Goal: Task Accomplishment & Management: Manage account settings

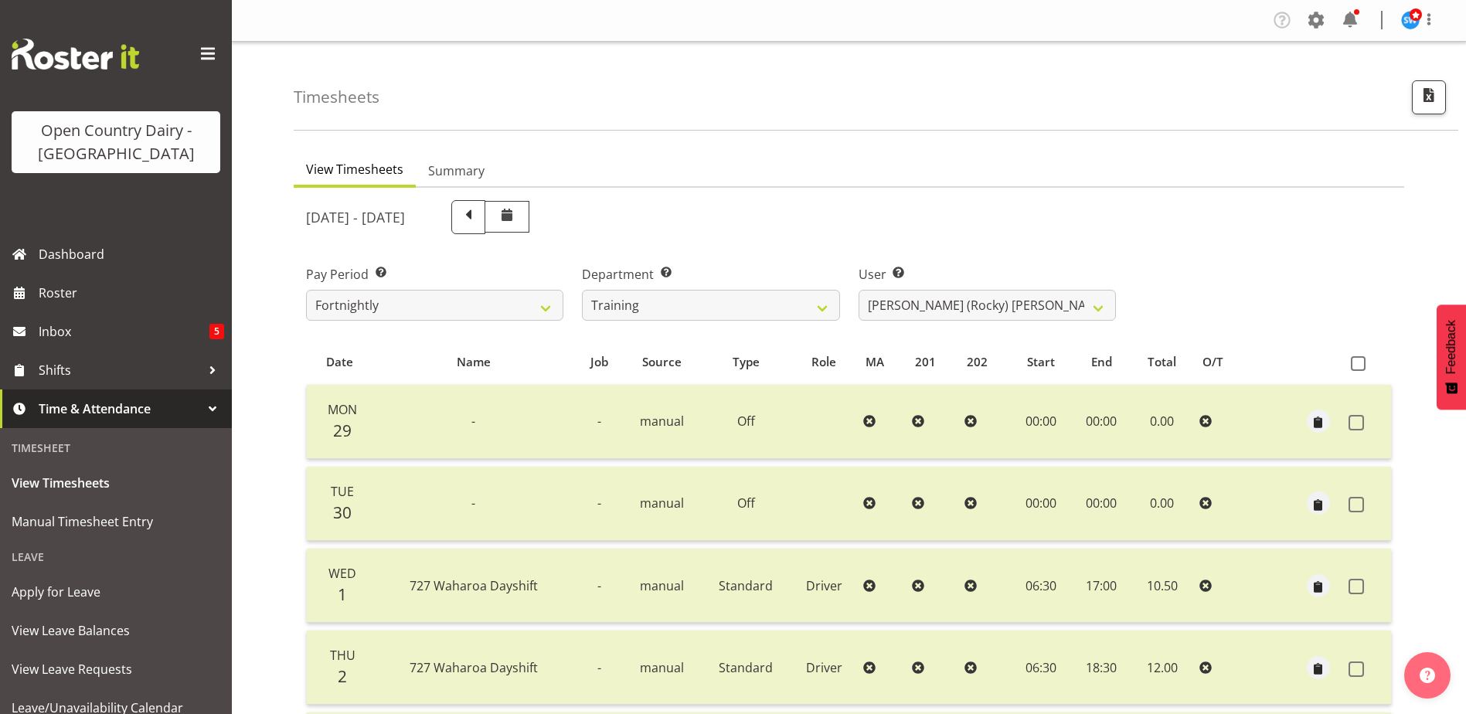
select select "763"
select select "11709"
click at [815, 305] on select "701 702 703 704 705 706 707 708 709 710 711 712 713 714 715 716 717 718 719 720" at bounding box center [710, 305] width 257 height 31
select select "874"
click at [582, 290] on select "701 702 703 704 705 706 707 708 709 710 711 712 713 714 715 716 717 718 719 720" at bounding box center [710, 305] width 257 height 31
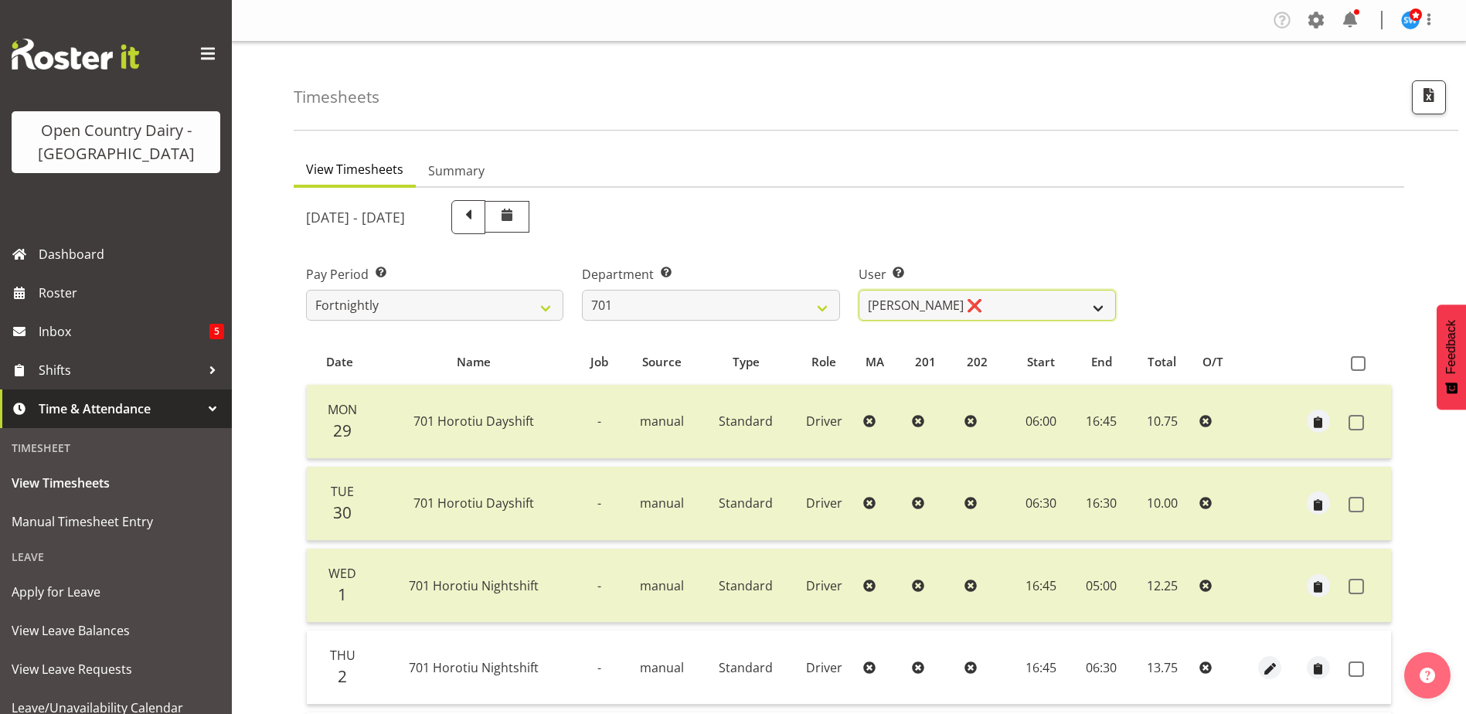
click at [1027, 311] on select "[PERSON_NAME] ❌ [PERSON_NAME] ❌ [PERSON_NAME] ❌ [PERSON_NAME] ❌" at bounding box center [987, 305] width 257 height 31
select select "8383"
click at [859, 290] on select "[PERSON_NAME] ❌ [PERSON_NAME] ❌ [PERSON_NAME] ❌ [PERSON_NAME] ❌" at bounding box center [987, 305] width 257 height 31
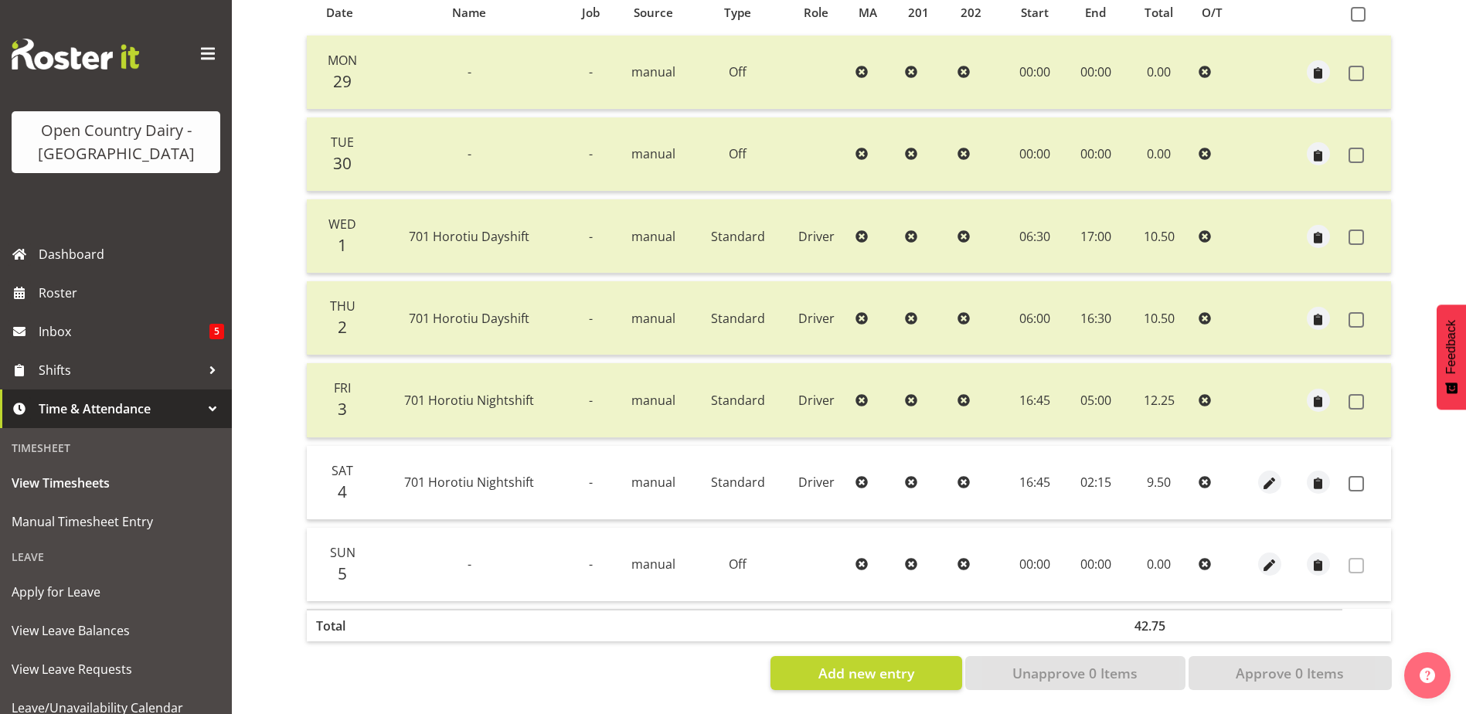
scroll to position [361, 0]
click at [1356, 476] on span at bounding box center [1356, 483] width 15 height 15
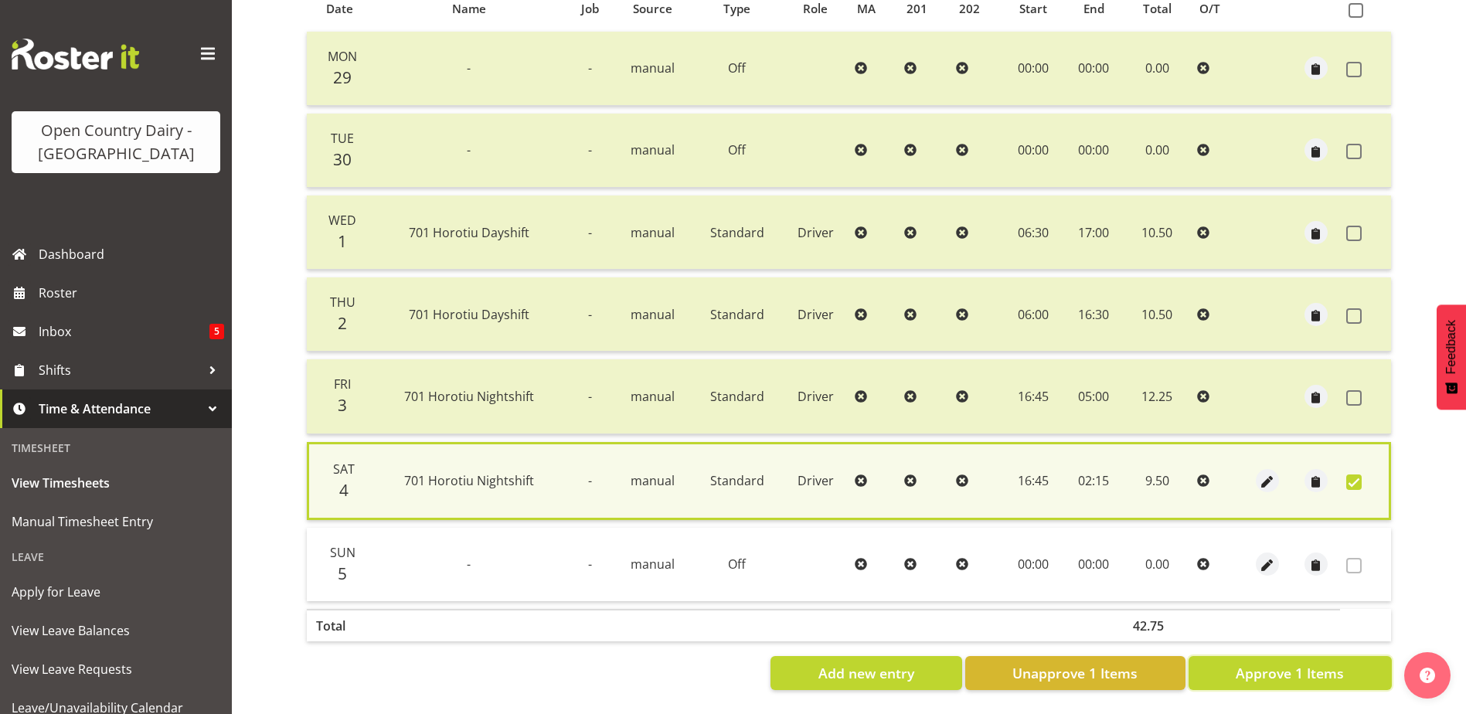
click at [1261, 663] on span "Approve 1 Items" at bounding box center [1290, 673] width 108 height 20
checkbox input "false"
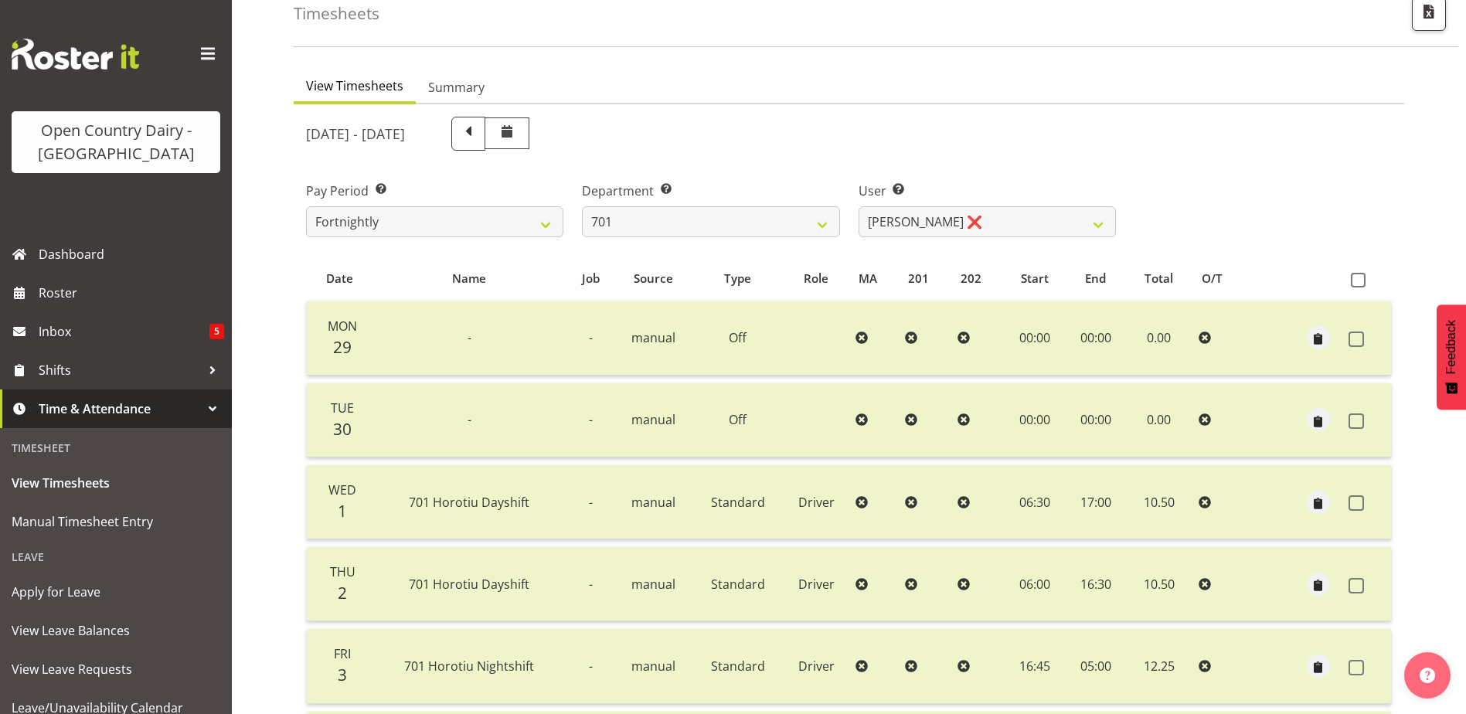
scroll to position [52, 0]
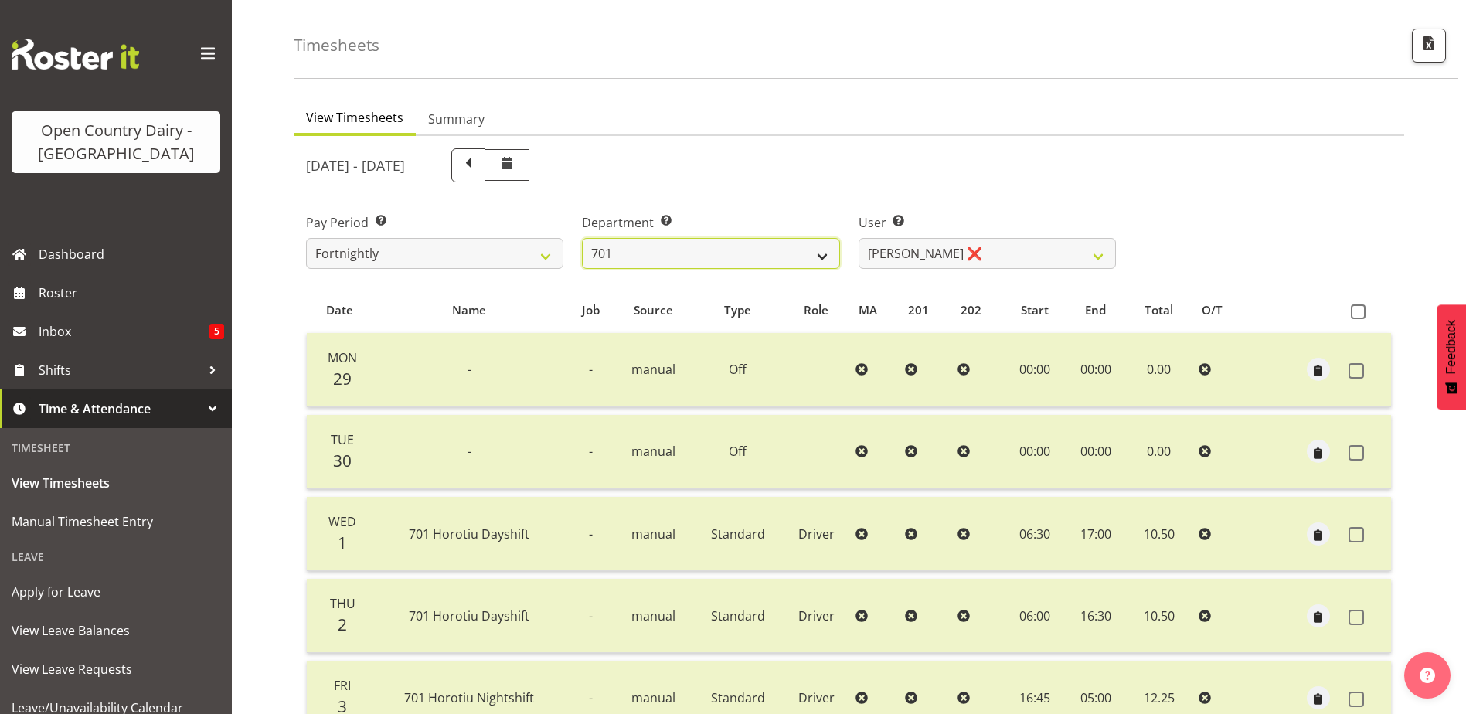
click at [649, 251] on select "701 702 703 704 705 706 707 708 709 710 711 712 713 714 715 716 717 718 719 720" at bounding box center [710, 253] width 257 height 31
select select "811"
click at [582, 238] on select "701 702 703 704 705 706 707 708 709 710 711 712 713 714 715 716 717 718 719 720" at bounding box center [710, 253] width 257 height 31
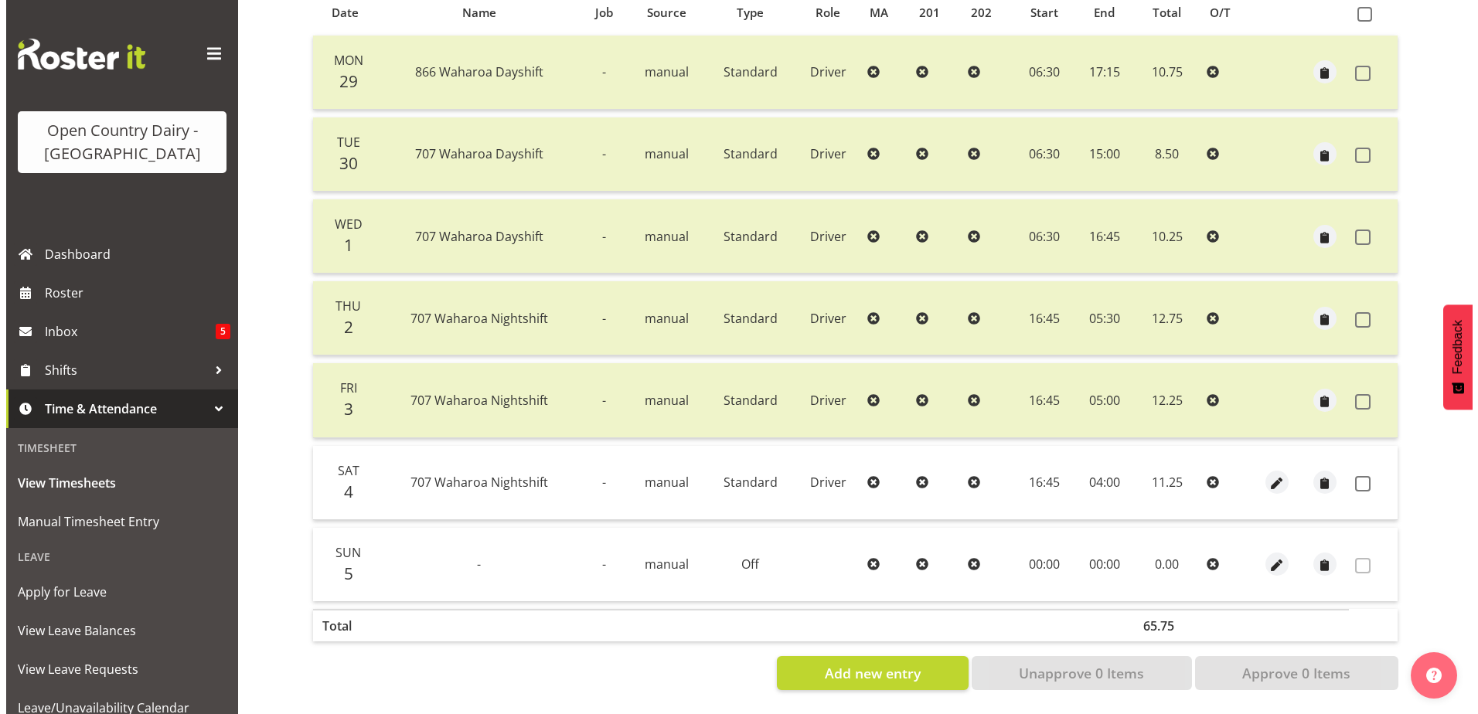
scroll to position [361, 0]
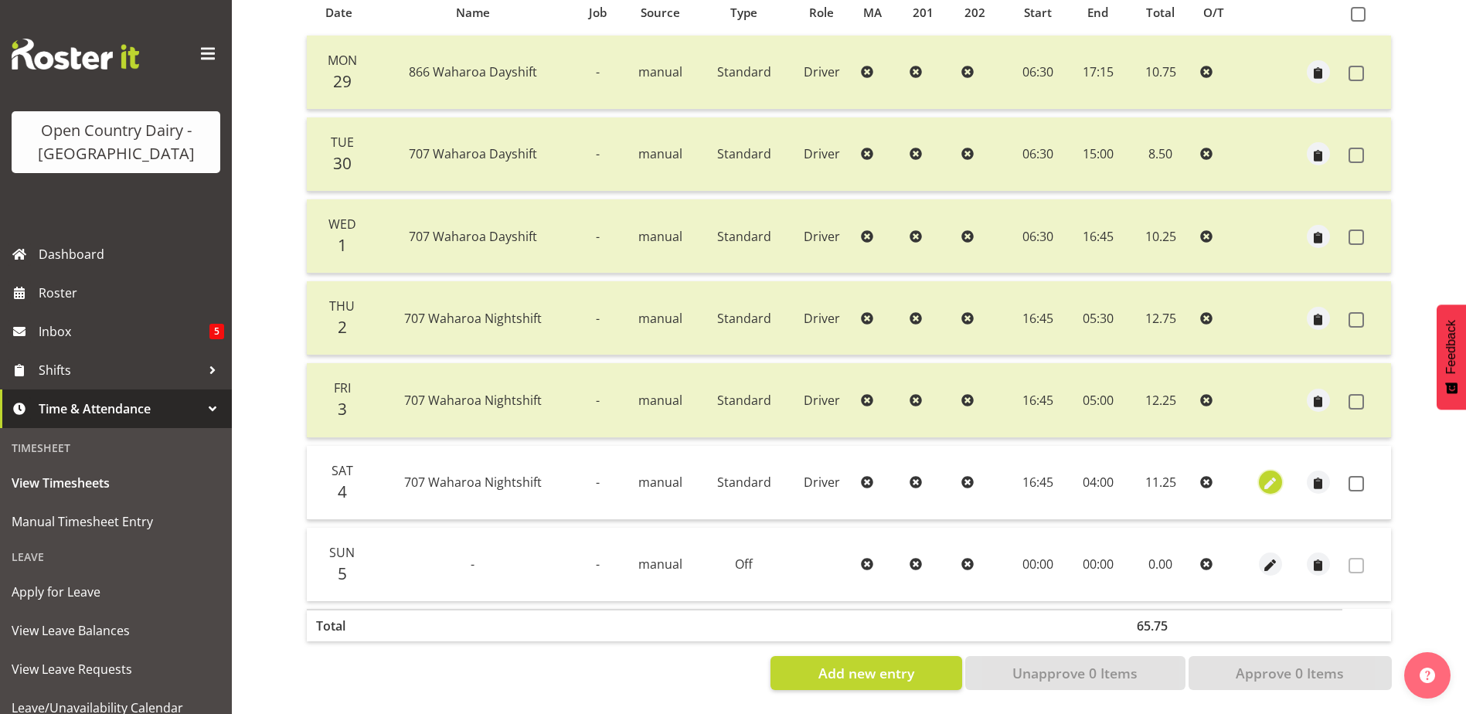
click at [1266, 475] on span "button" at bounding box center [1270, 484] width 18 height 18
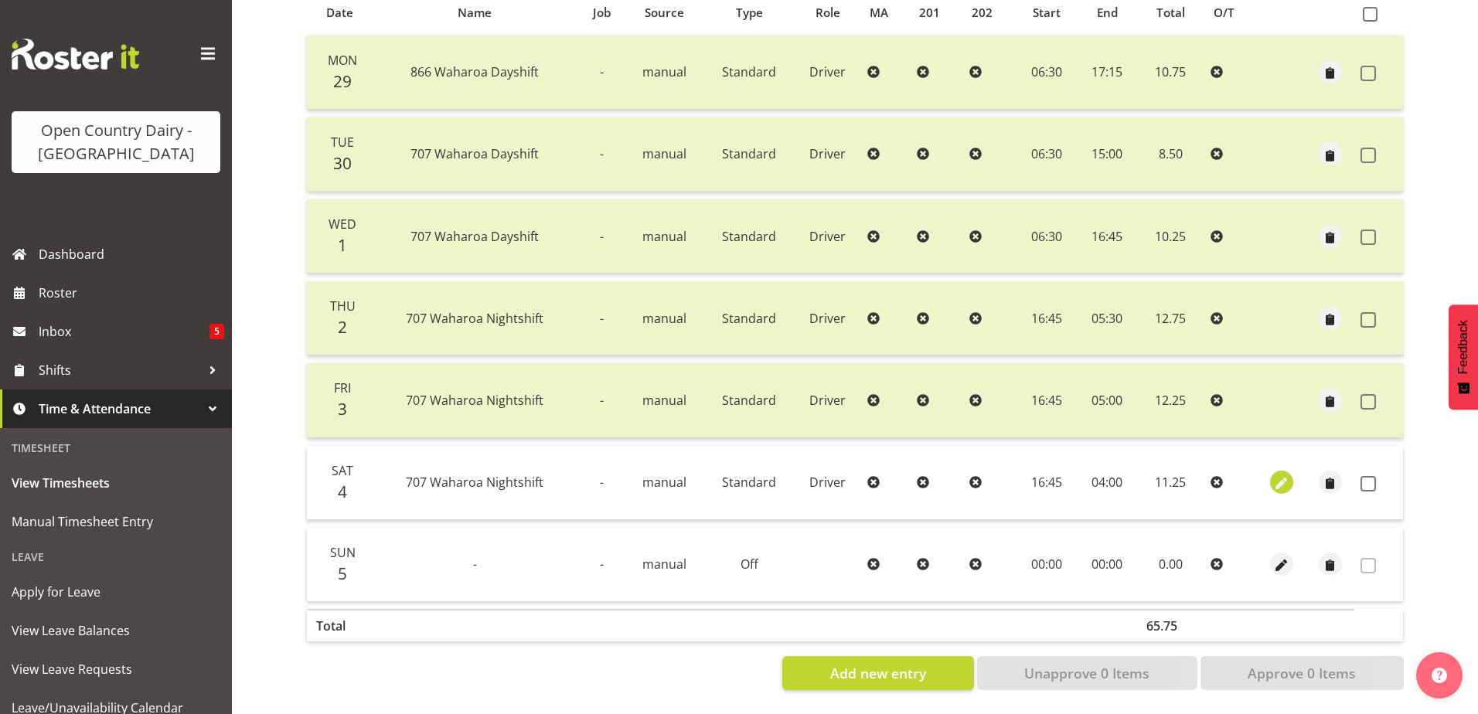
select select "Standard"
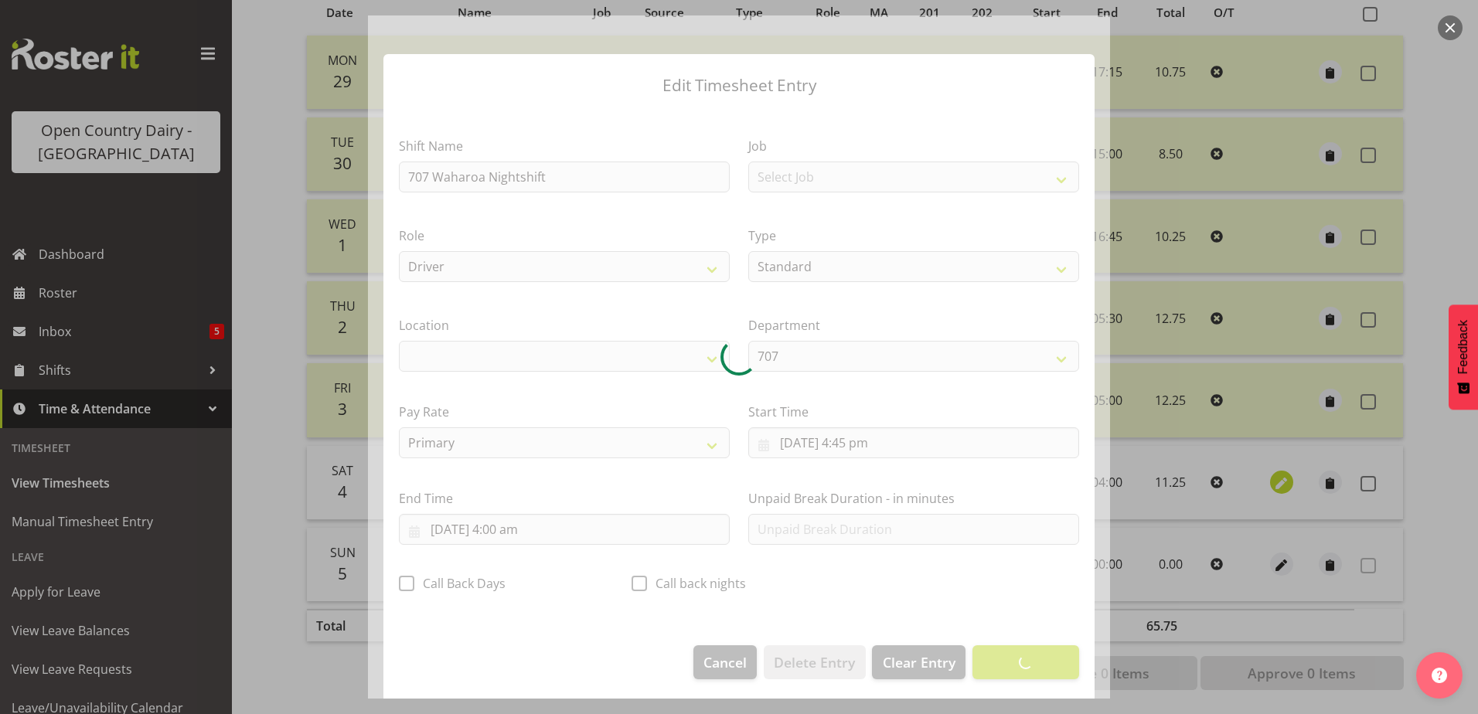
select select "1054"
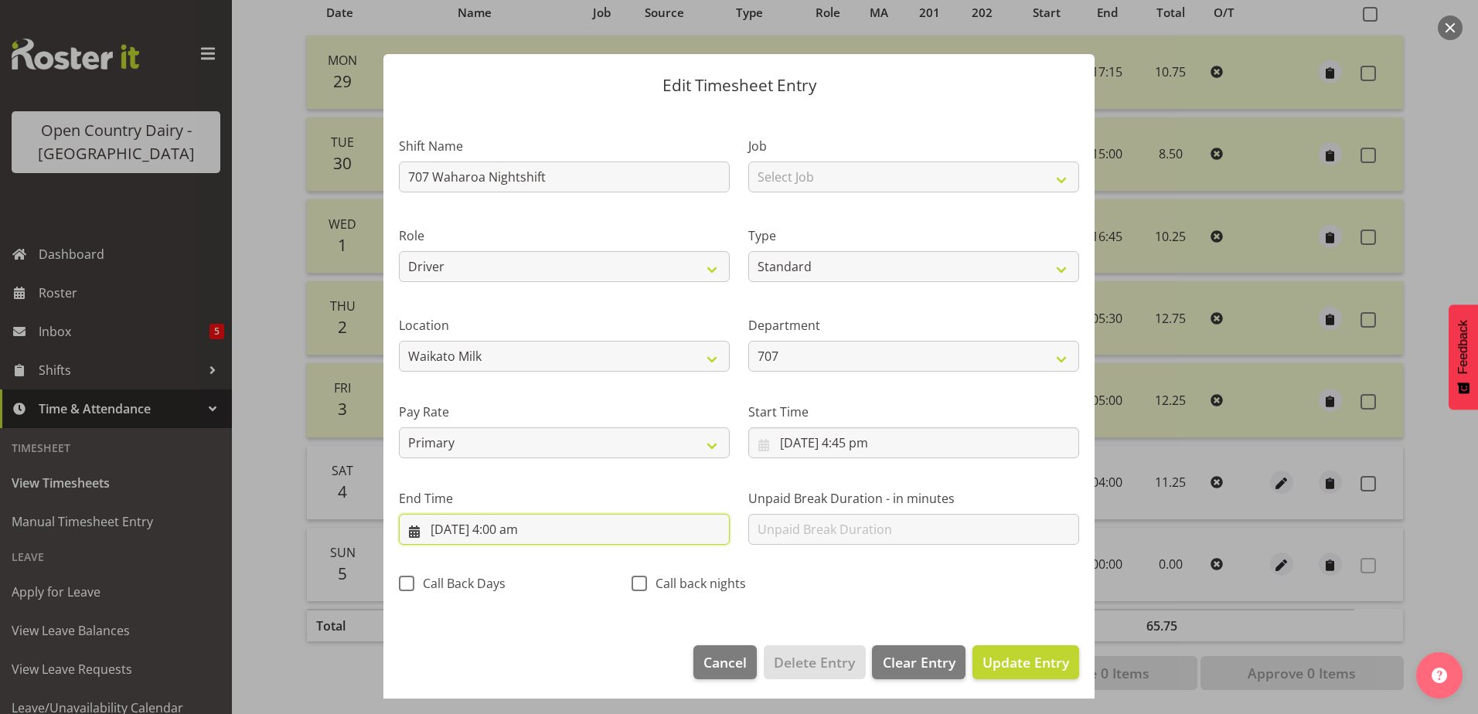
click at [506, 525] on input "[DATE] 4:00 am" at bounding box center [564, 529] width 331 height 31
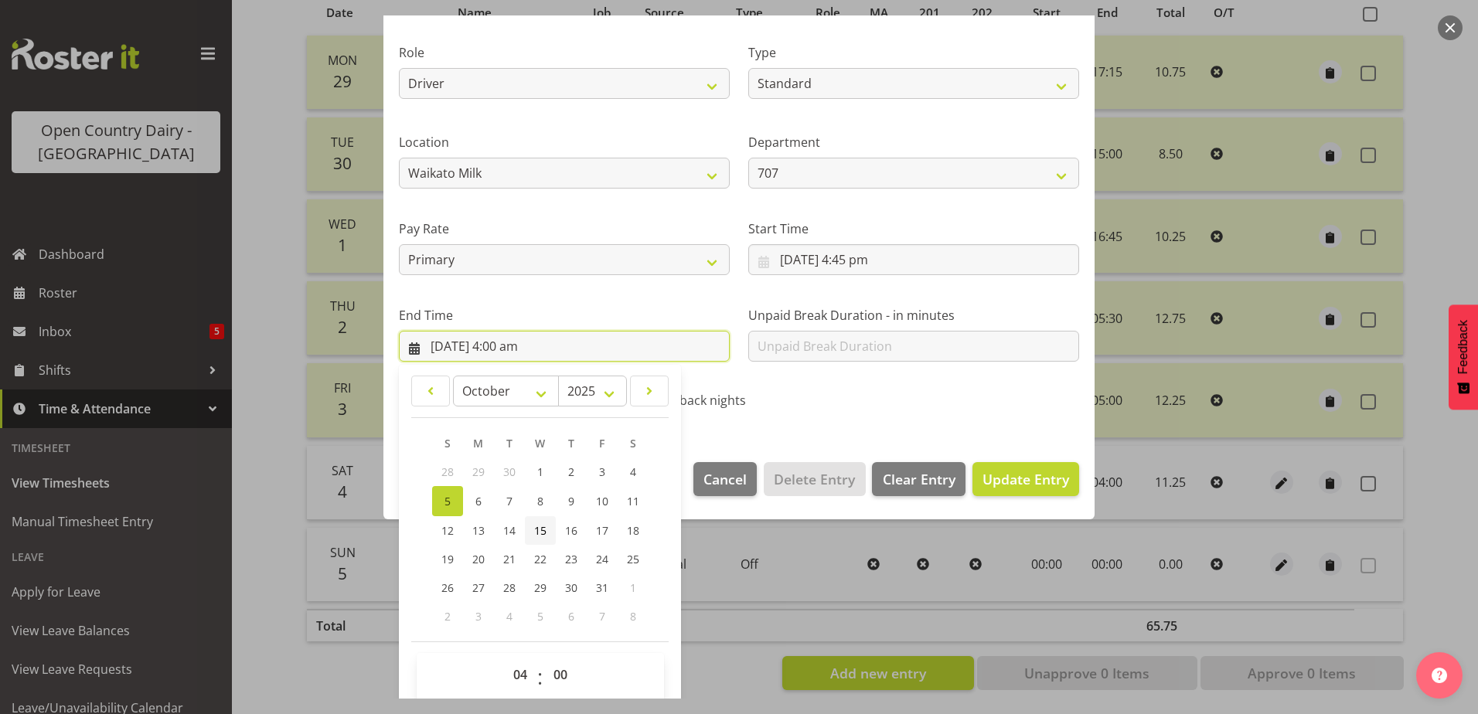
scroll to position [199, 0]
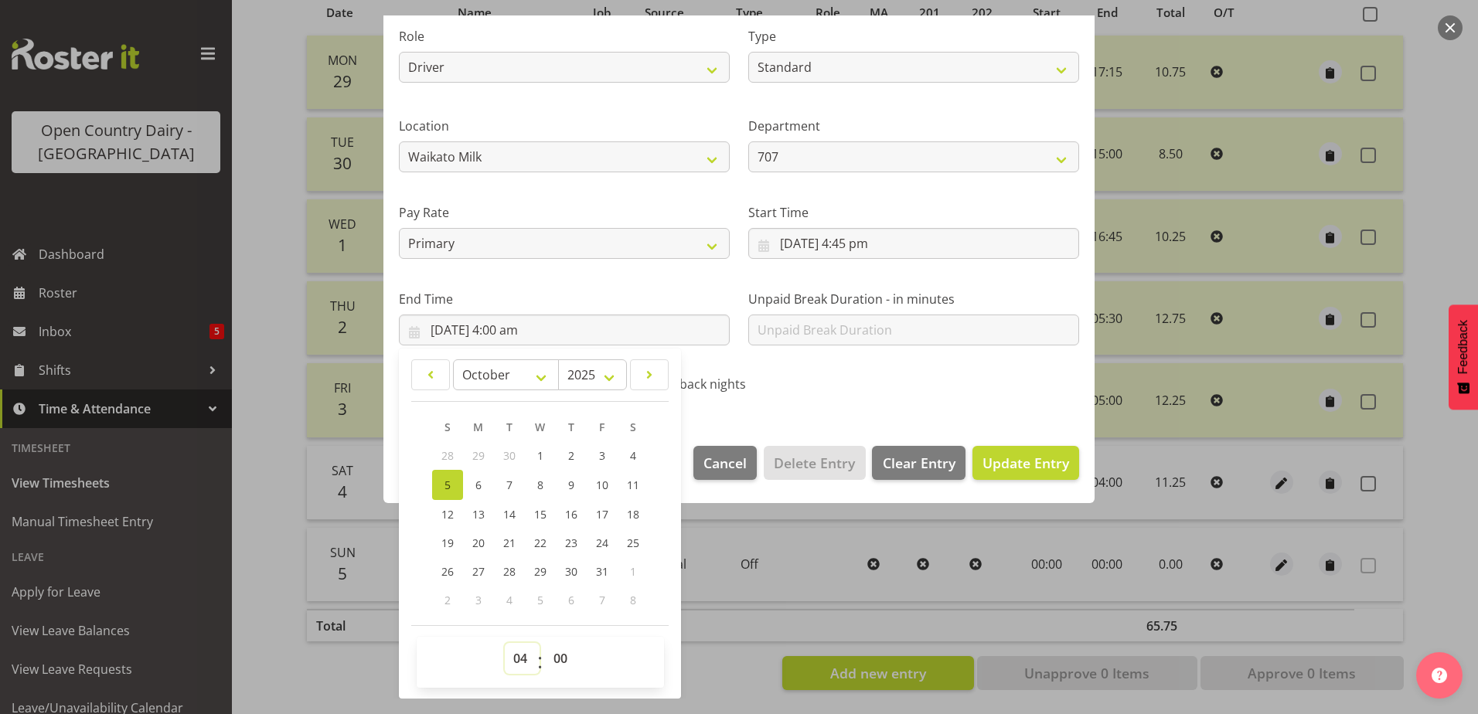
click at [520, 657] on select "00 01 02 03 04 05 06 07 08 09 10 11 12 13 14 15 16 17 18 19 20 21 22 23" at bounding box center [522, 658] width 35 height 31
select select "2"
click at [505, 643] on select "00 01 02 03 04 05 06 07 08 09 10 11 12 13 14 15 16 17 18 19 20 21 22 23" at bounding box center [522, 658] width 35 height 31
type input "[DATE] 2:00 am"
click at [557, 657] on select "00 01 02 03 04 05 06 07 08 09 10 11 12 13 14 15 16 17 18 19 20 21 22 23 24 25 2…" at bounding box center [562, 658] width 35 height 31
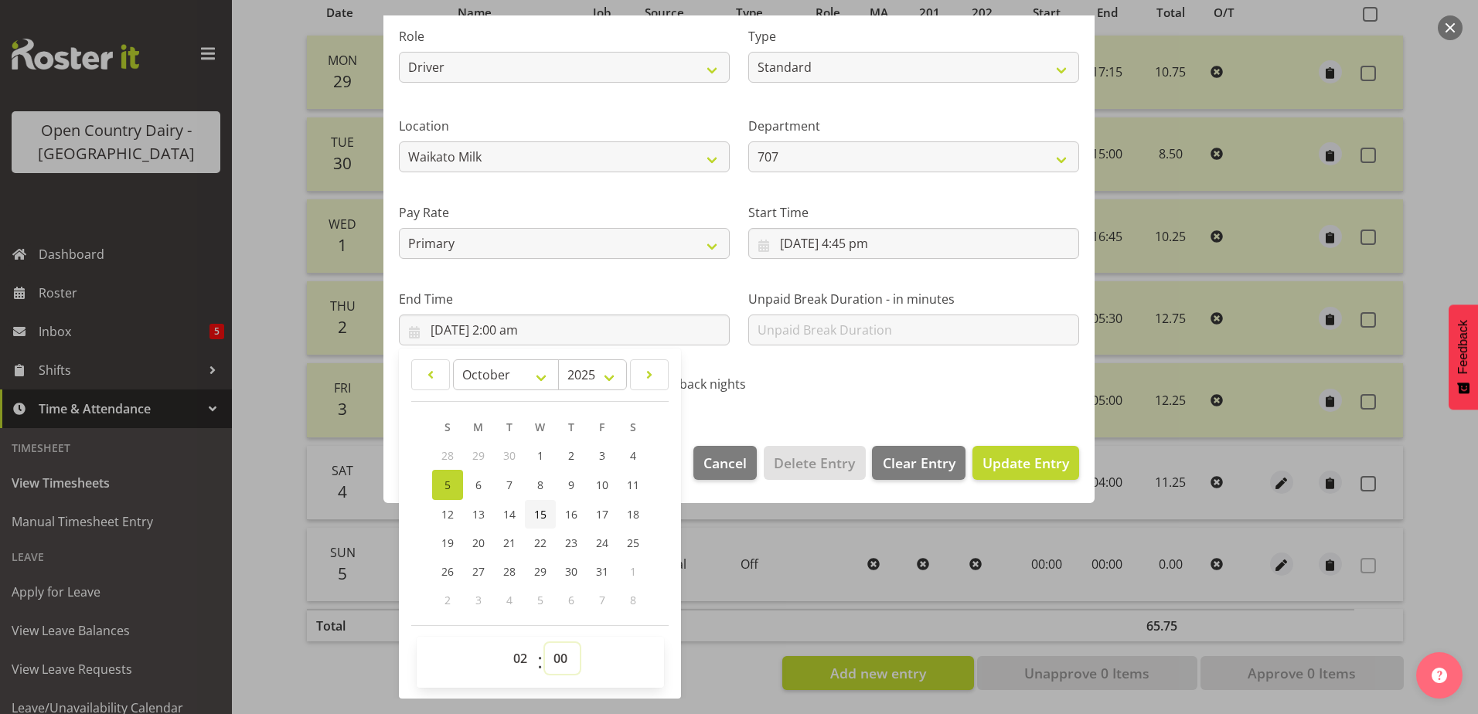
select select "30"
click at [545, 643] on select "00 01 02 03 04 05 06 07 08 09 10 11 12 13 14 15 16 17 18 19 20 21 22 23 24 25 2…" at bounding box center [562, 658] width 35 height 31
type input "[DATE] 2:30 am"
click at [1000, 454] on span "Update Entry" at bounding box center [1025, 463] width 87 height 19
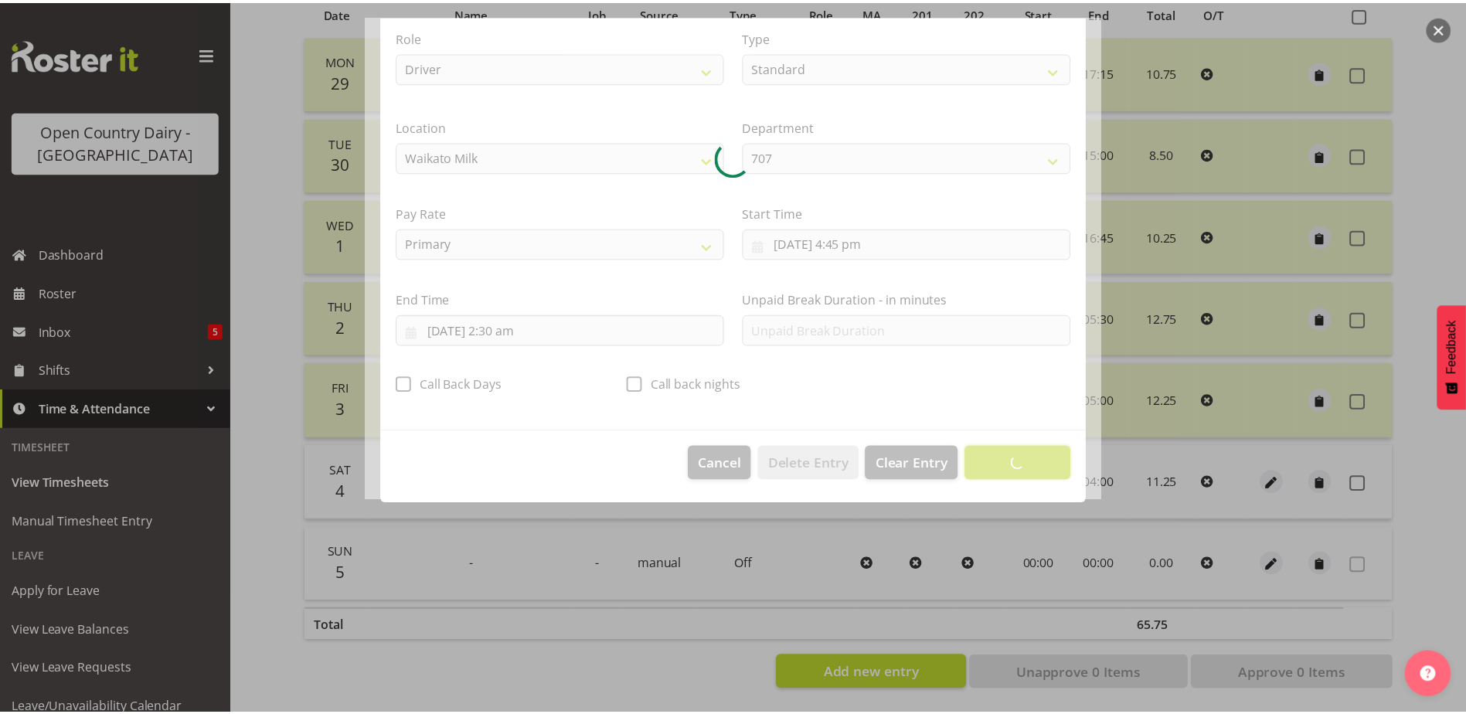
scroll to position [4, 0]
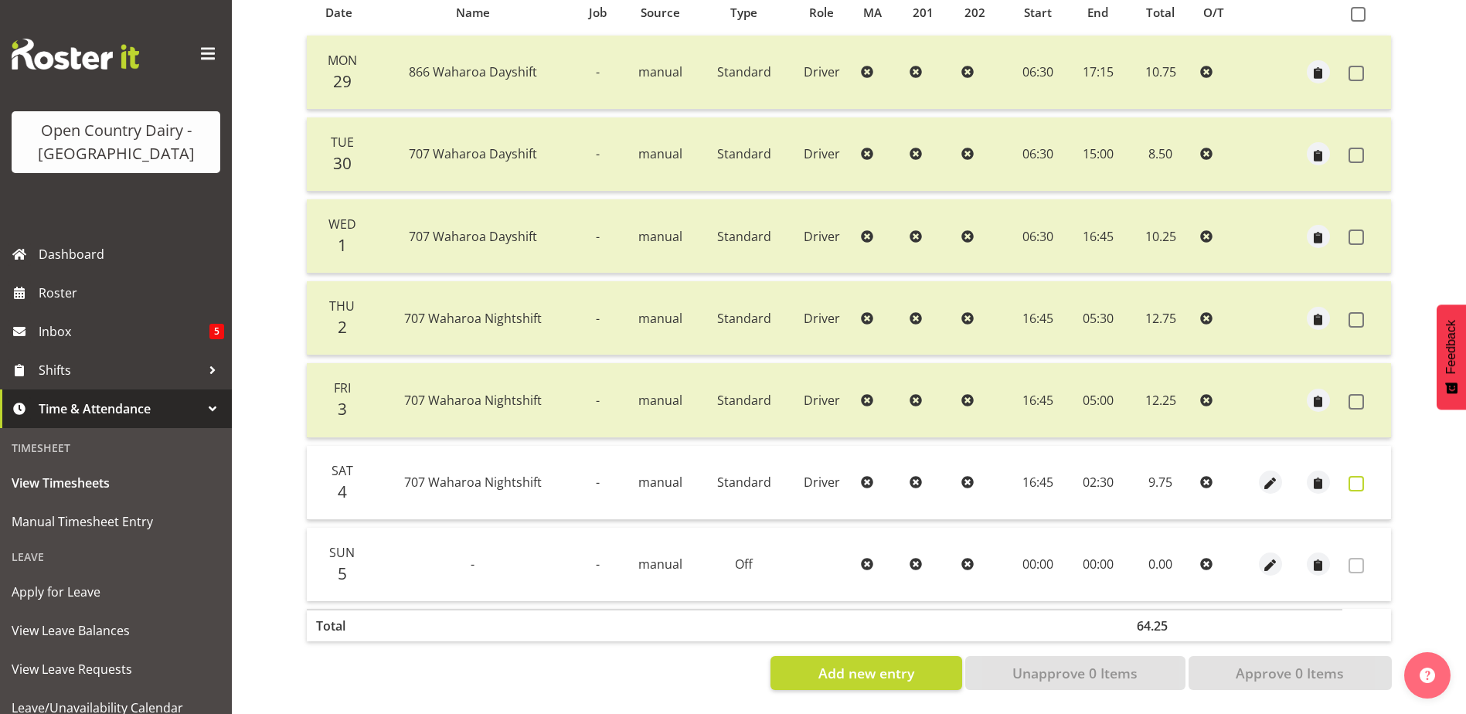
click at [1357, 476] on span at bounding box center [1356, 483] width 15 height 15
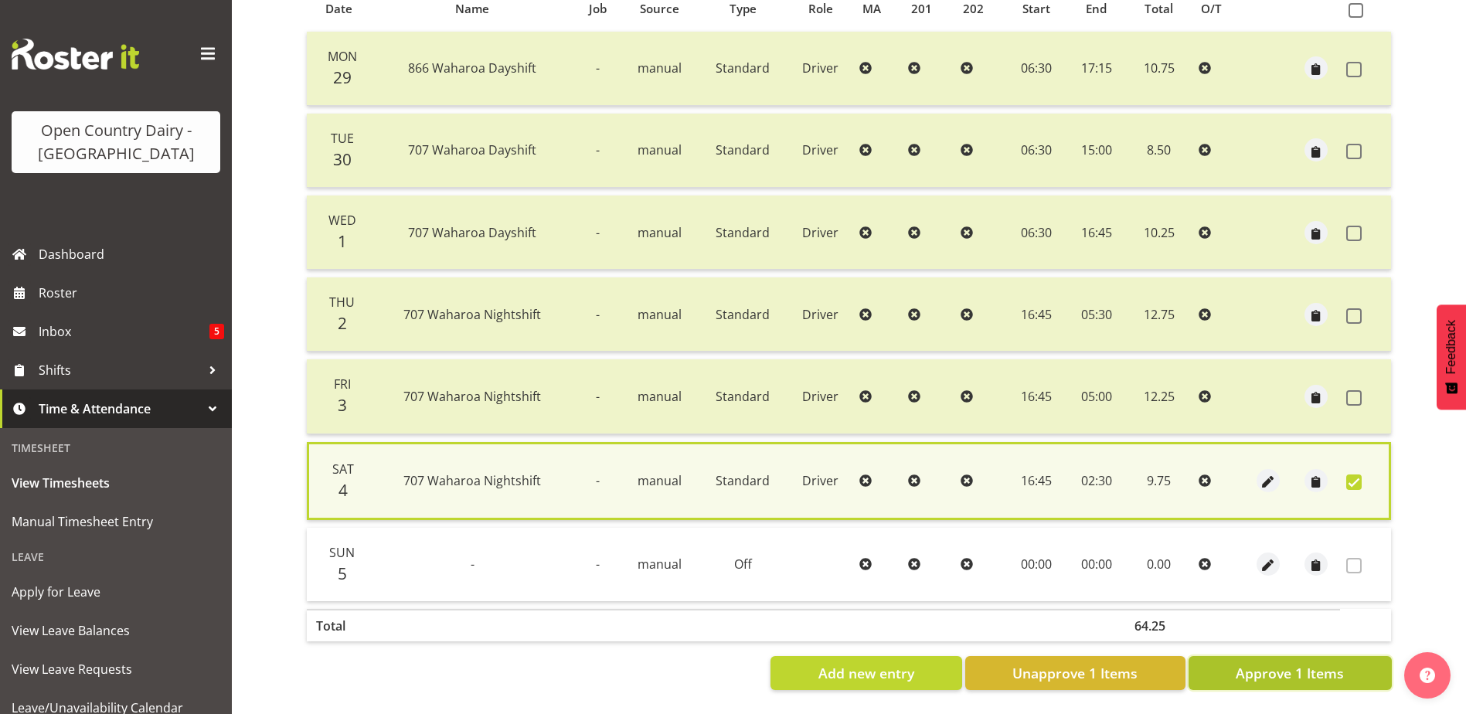
click at [1319, 663] on span "Approve 1 Items" at bounding box center [1290, 673] width 108 height 20
checkbox input "false"
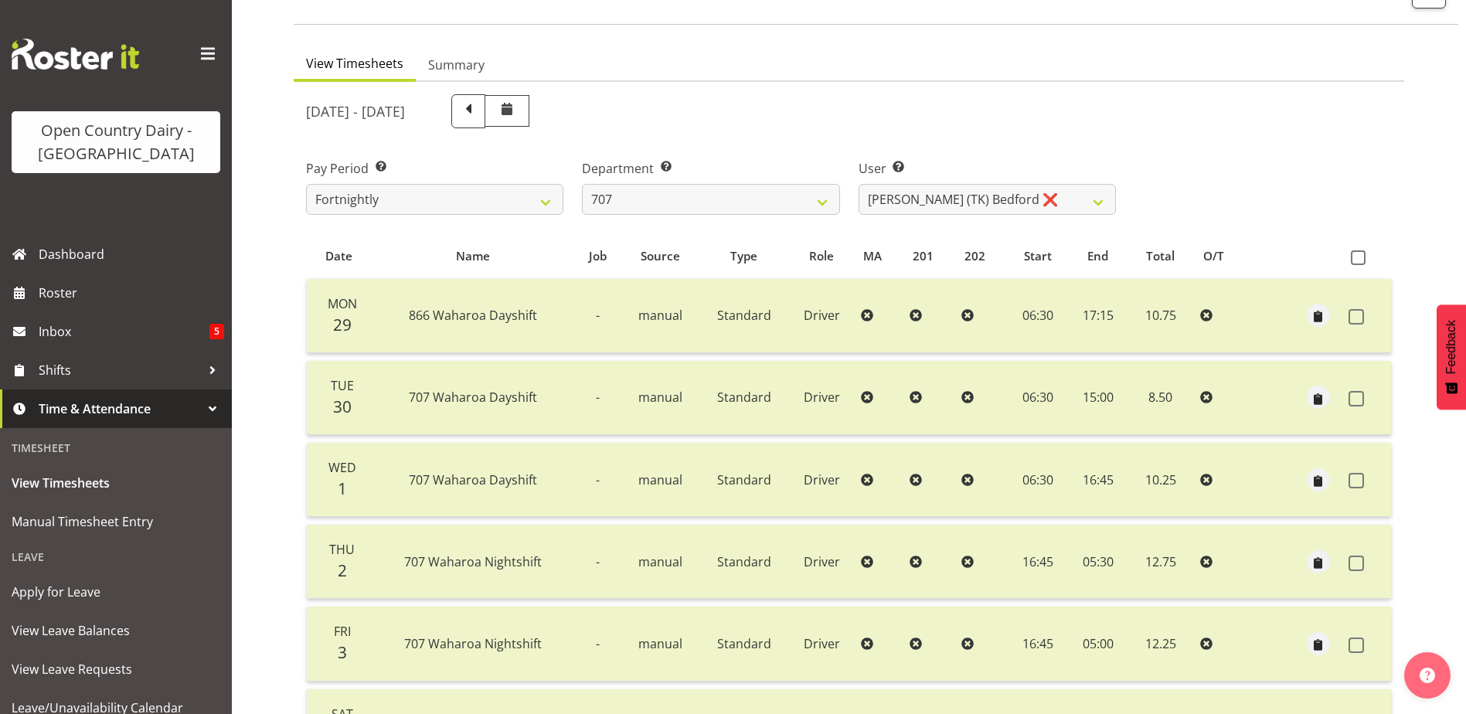
scroll to position [52, 0]
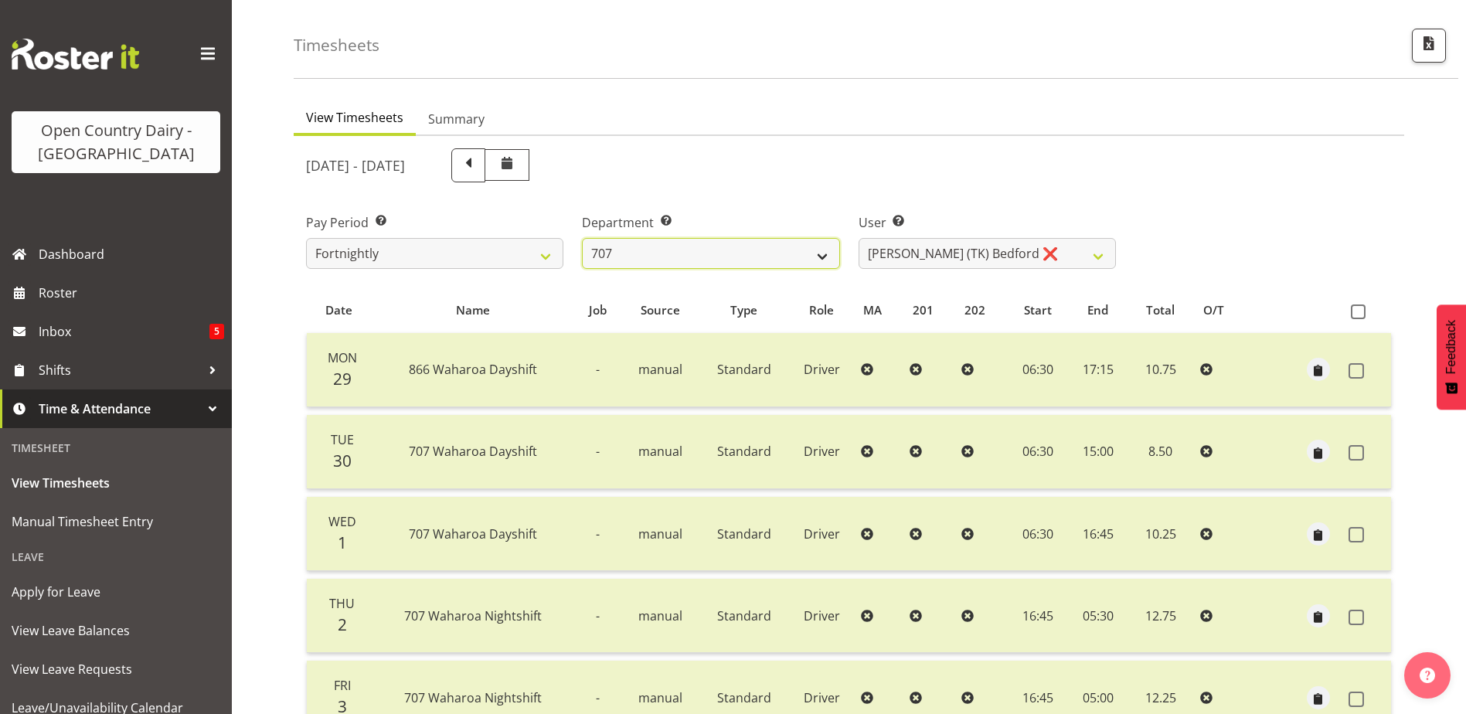
click at [723, 255] on select "701 702 703 704 705 706 707 708 709 710 711 712 713 714 715 716 717 718 719 720" at bounding box center [710, 253] width 257 height 31
select select "875"
click at [582, 238] on select "701 702 703 704 705 706 707 708 709 710 711 712 713 714 715 716 717 718 719 720" at bounding box center [710, 253] width 257 height 31
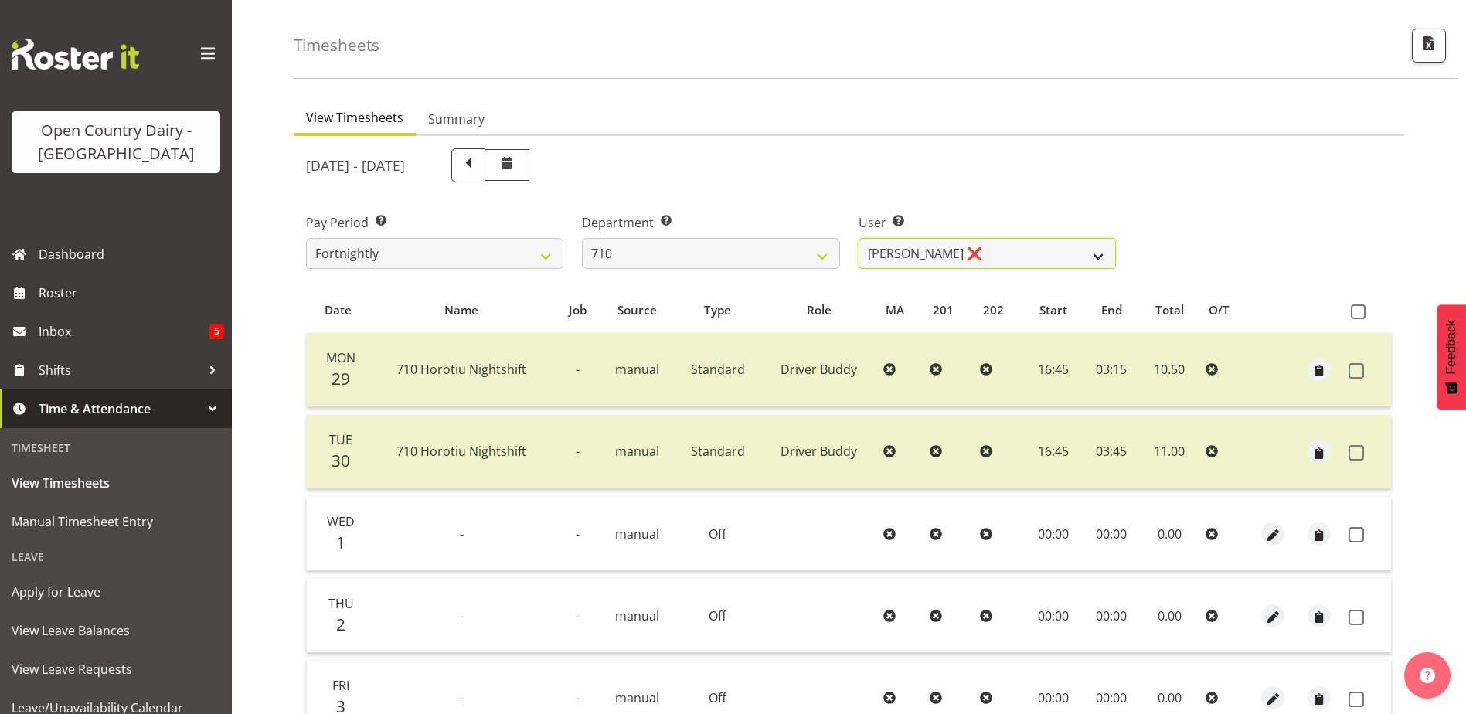
click at [965, 256] on select "[PERSON_NAME] ❌ [PERSON_NAME] ❌ [PERSON_NAME] ❌ [PERSON_NAME] ❌" at bounding box center [987, 253] width 257 height 31
select select "10161"
click at [859, 238] on select "[PERSON_NAME] ❌ [PERSON_NAME] ❌ [PERSON_NAME] ❌ [PERSON_NAME] ❌" at bounding box center [987, 253] width 257 height 31
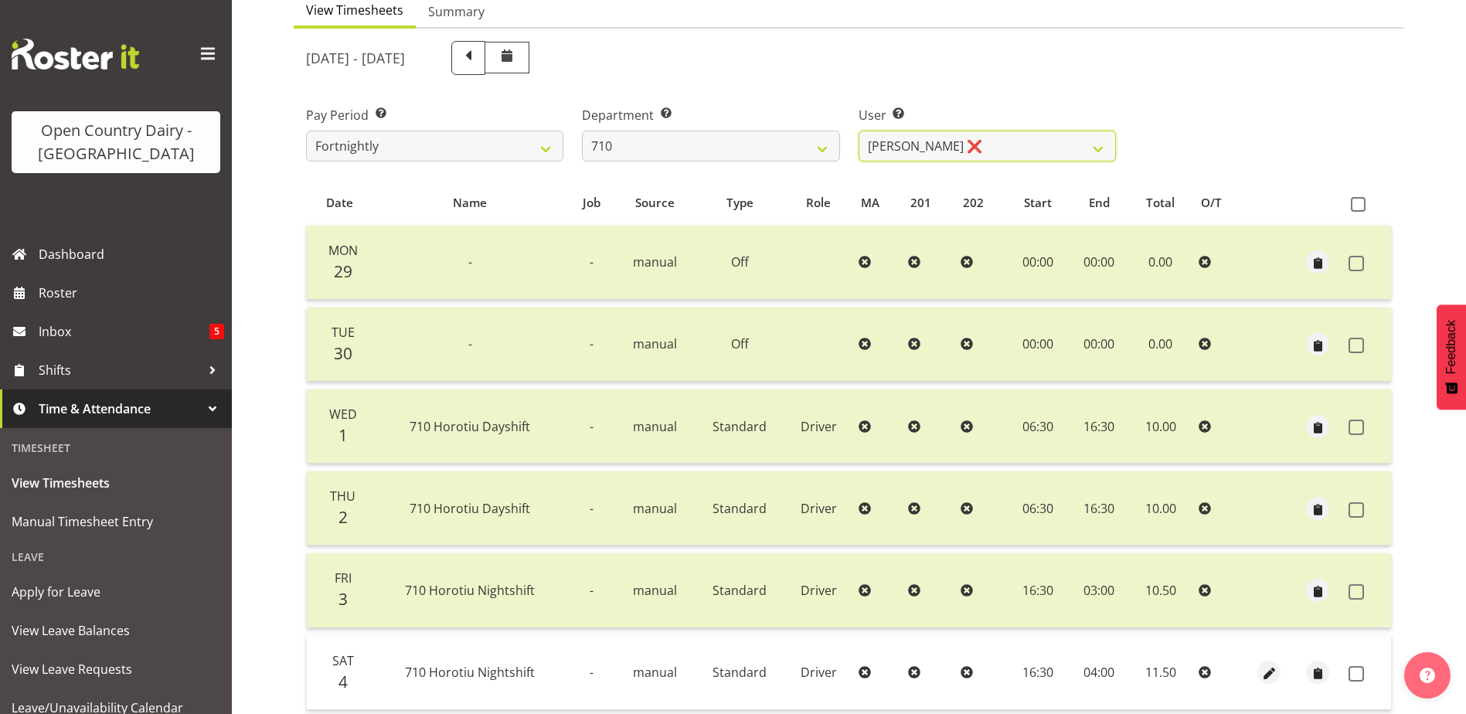
scroll to position [0, 0]
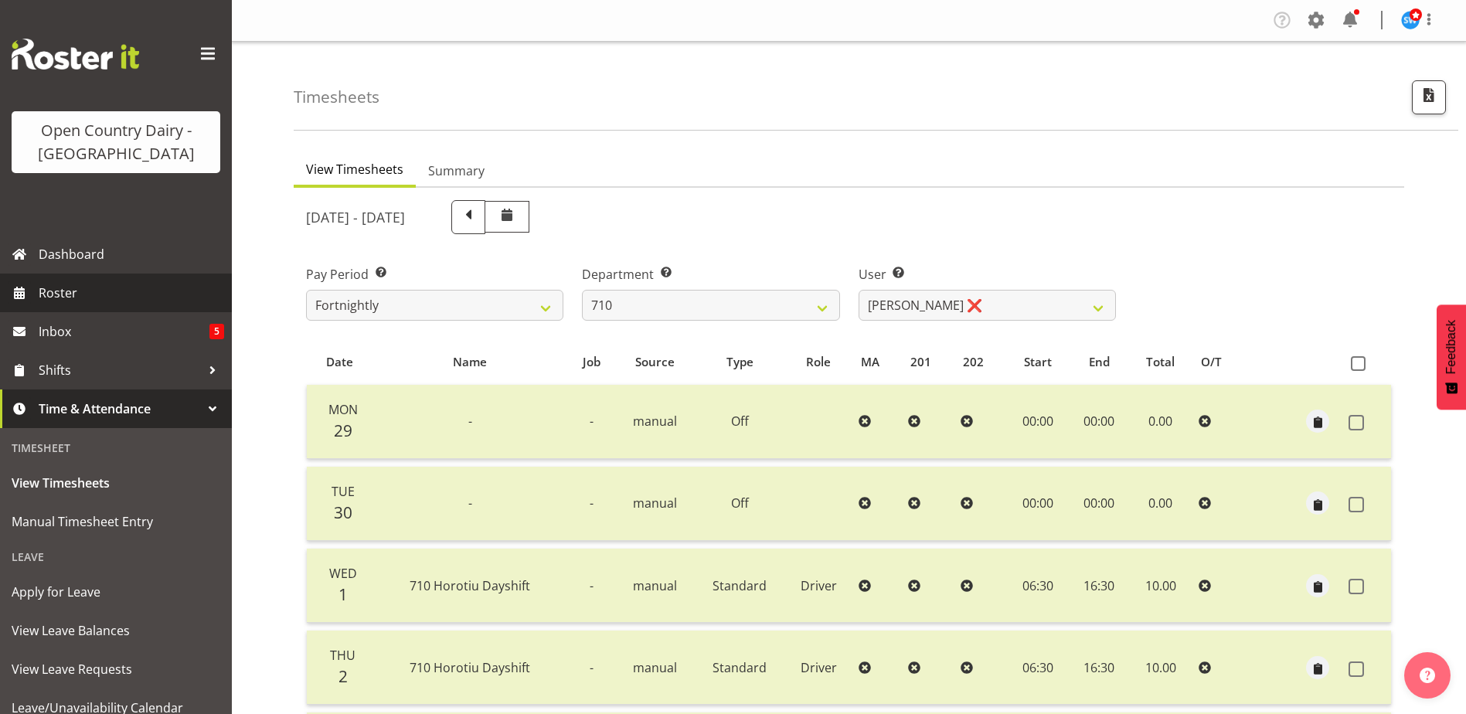
click at [63, 297] on span "Roster" at bounding box center [132, 292] width 186 height 23
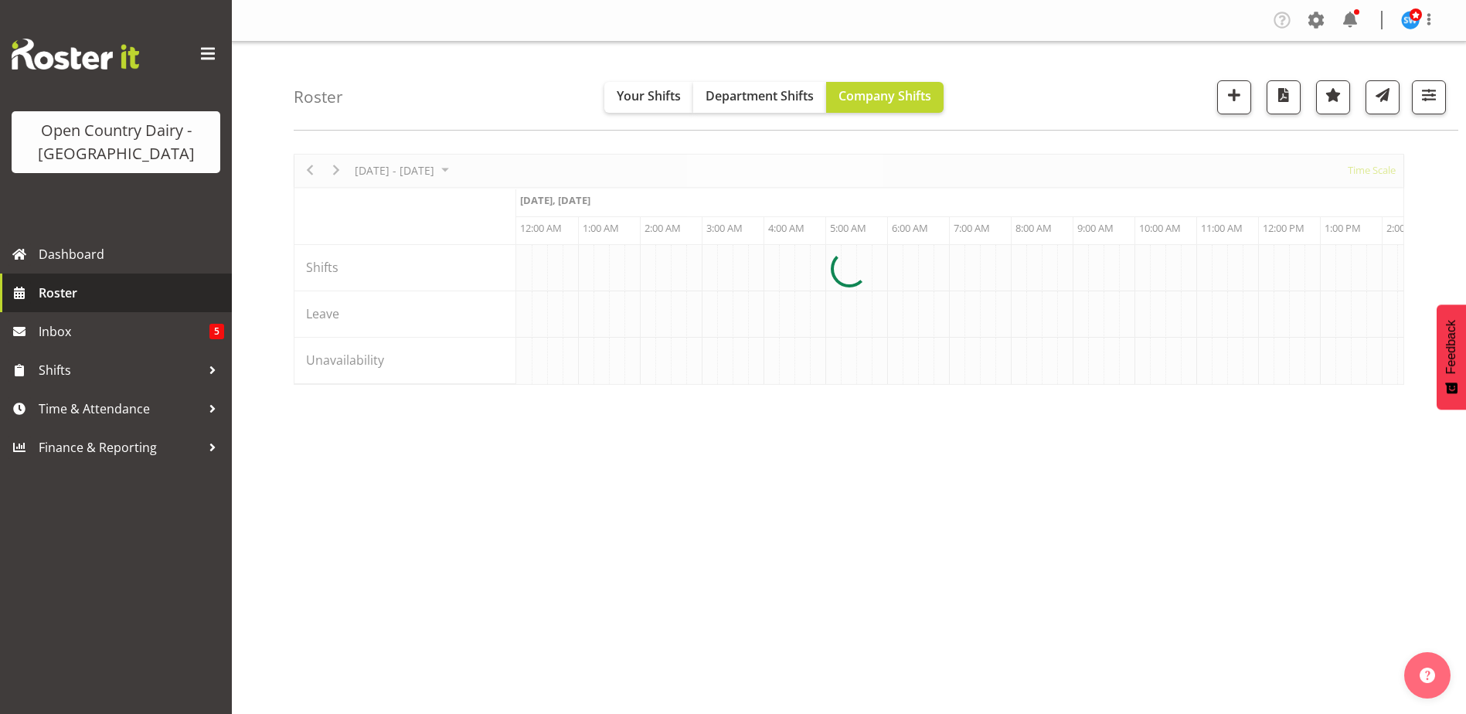
scroll to position [0, 8904]
